Goal: Information Seeking & Learning: Learn about a topic

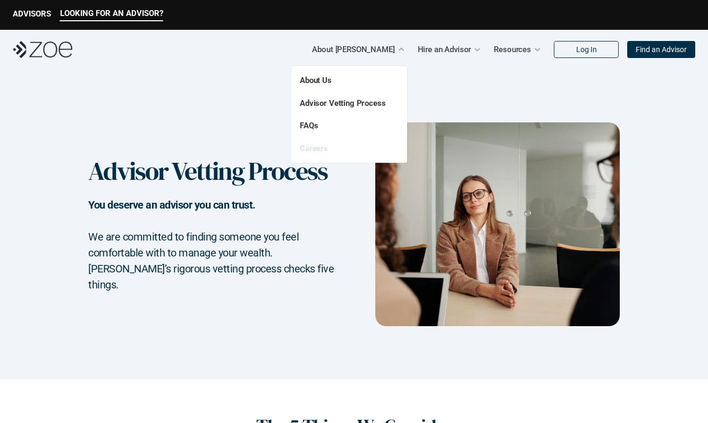
click at [319, 147] on link "Careers" at bounding box center [314, 148] width 28 height 10
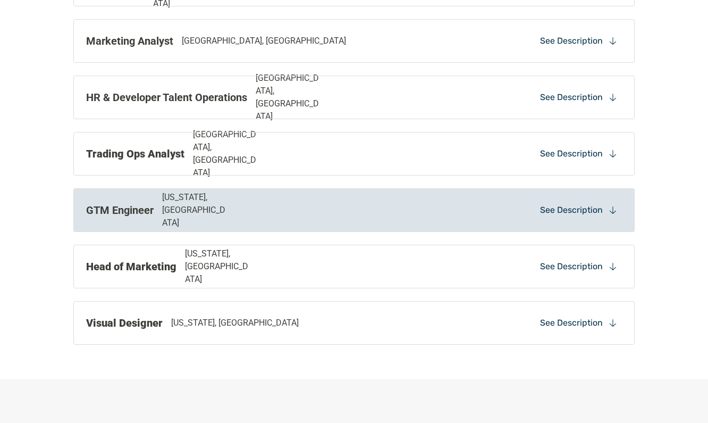
scroll to position [890, 0]
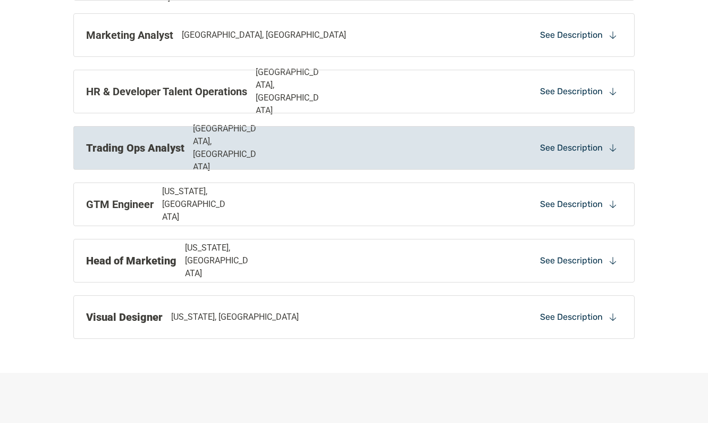
click at [186, 152] on div "Trading Ops Analyst [GEOGRAPHIC_DATA], [GEOGRAPHIC_DATA]" at bounding box center [245, 147] width 319 height 51
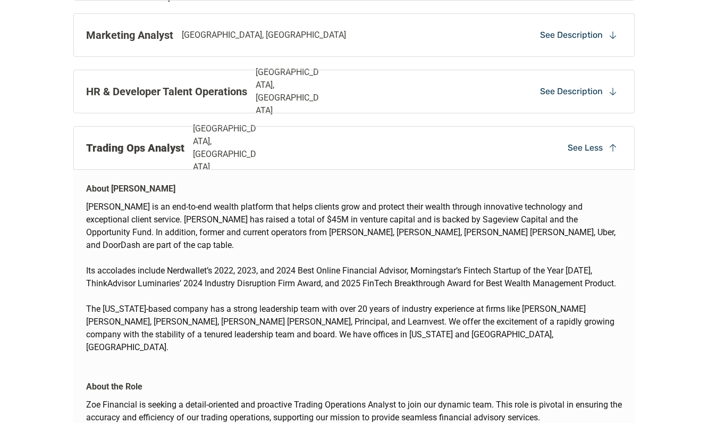
click at [225, 151] on p "[GEOGRAPHIC_DATA], [GEOGRAPHIC_DATA]" at bounding box center [226, 147] width 67 height 51
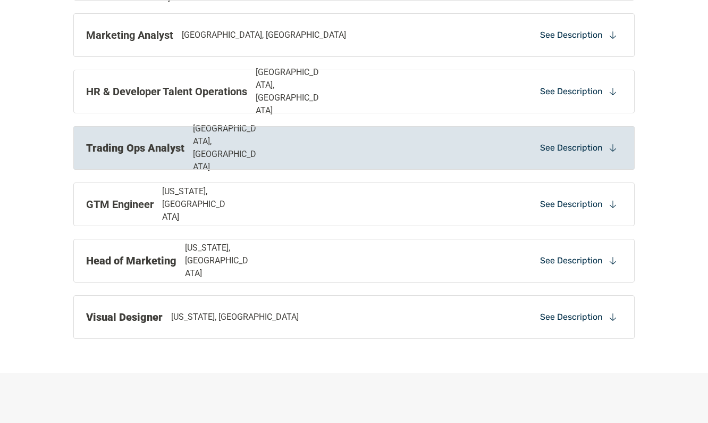
click at [225, 158] on div "Trading Ops Analyst [GEOGRAPHIC_DATA], [GEOGRAPHIC_DATA] See Description" at bounding box center [353, 148] width 561 height 44
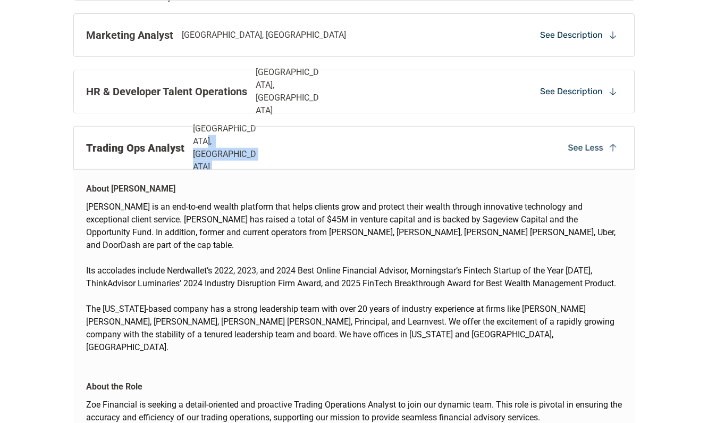
click at [225, 158] on div "Trading Ops Analyst [GEOGRAPHIC_DATA], [GEOGRAPHIC_DATA] See Less" at bounding box center [353, 148] width 561 height 44
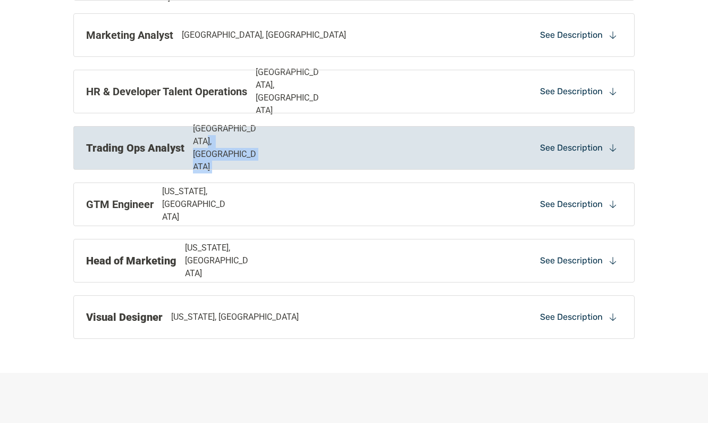
click at [225, 157] on div "Trading Ops Analyst [GEOGRAPHIC_DATA], [GEOGRAPHIC_DATA] See Description" at bounding box center [353, 148] width 561 height 44
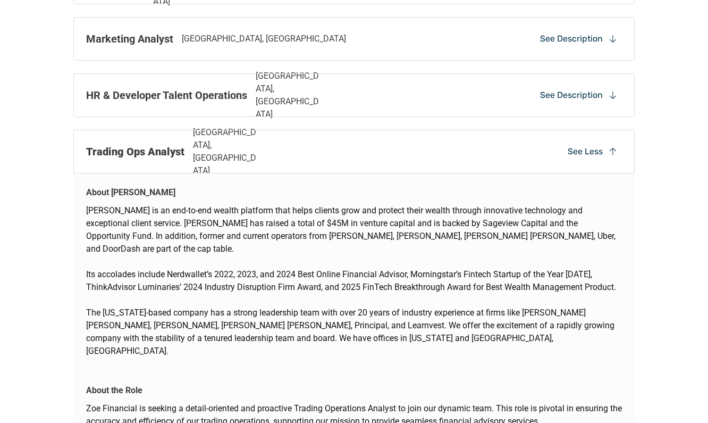
click at [249, 150] on p "[GEOGRAPHIC_DATA], [GEOGRAPHIC_DATA]" at bounding box center [226, 151] width 67 height 51
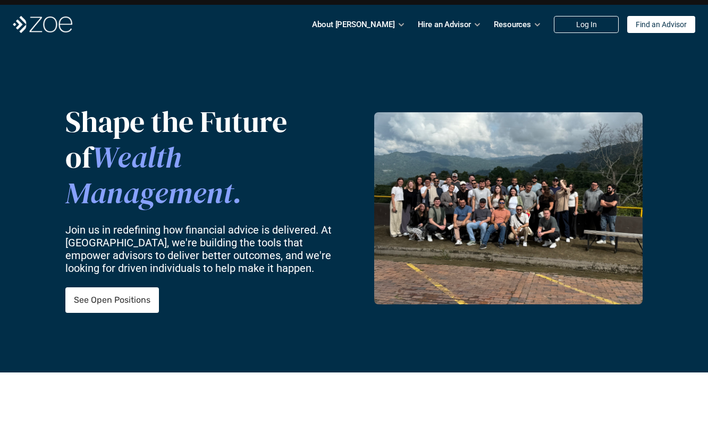
scroll to position [0, 0]
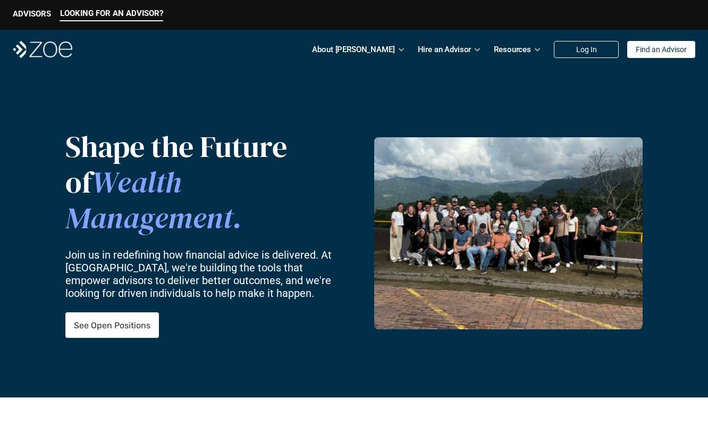
click at [527, 189] on img at bounding box center [508, 233] width 268 height 192
